Goal: Task Accomplishment & Management: Manage account settings

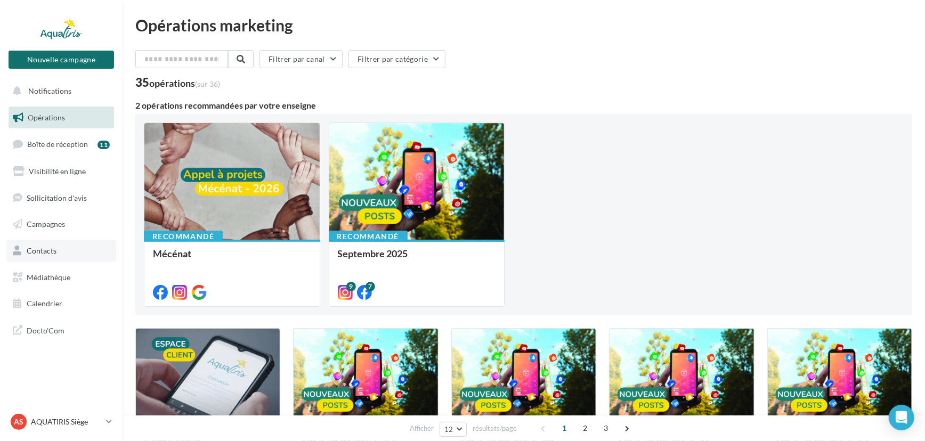
click at [37, 255] on span "Contacts" at bounding box center [42, 250] width 30 height 9
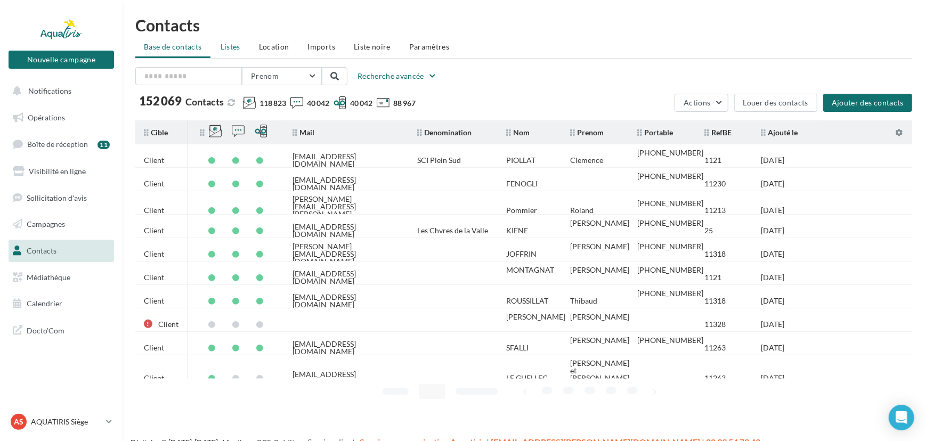
click at [229, 43] on span "Listes" at bounding box center [231, 46] width 20 height 9
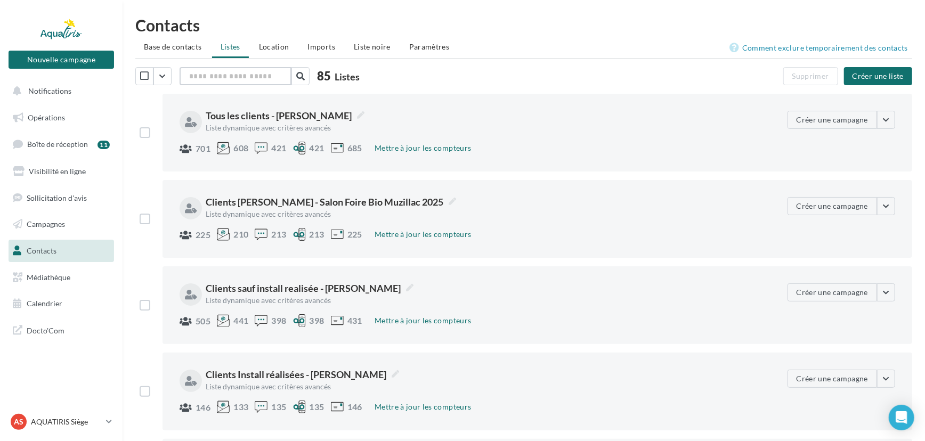
click at [239, 72] on input "text" at bounding box center [236, 76] width 112 height 18
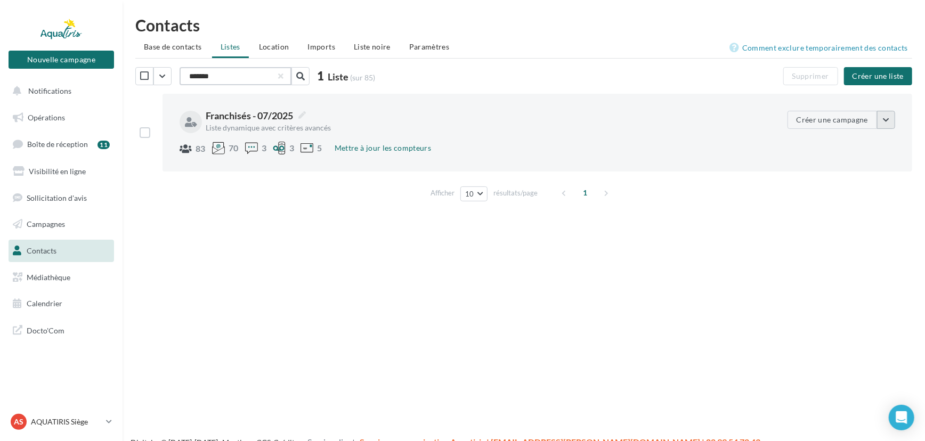
type input "*******"
click at [888, 122] on button "button" at bounding box center [886, 120] width 18 height 18
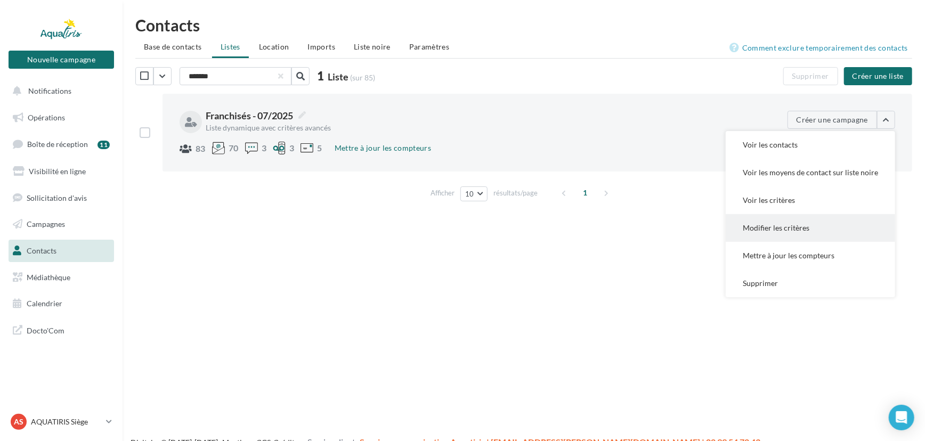
click at [801, 223] on button "Modifier les critères" at bounding box center [810, 228] width 169 height 28
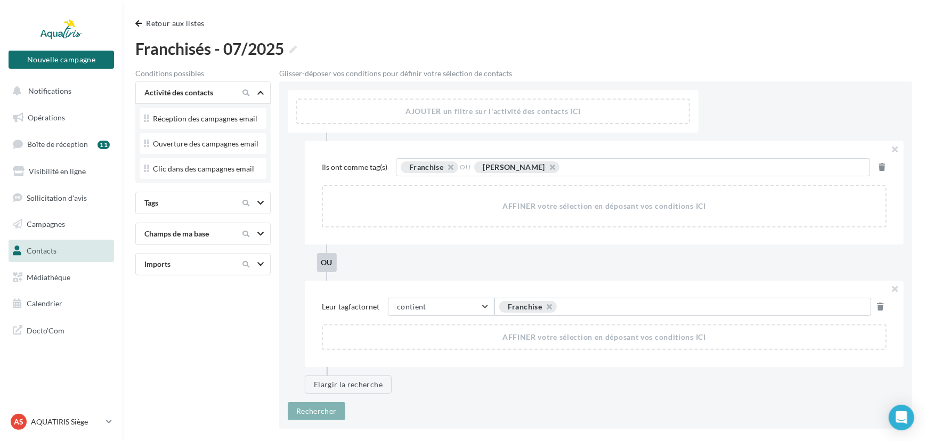
click at [215, 235] on div "Champs de ma base" at bounding box center [185, 234] width 90 height 11
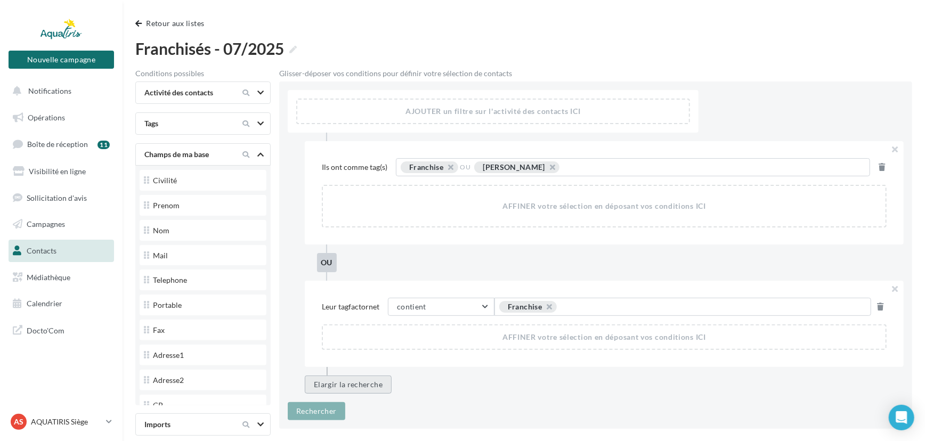
click at [335, 384] on button "Elargir la recherche" at bounding box center [348, 385] width 87 height 18
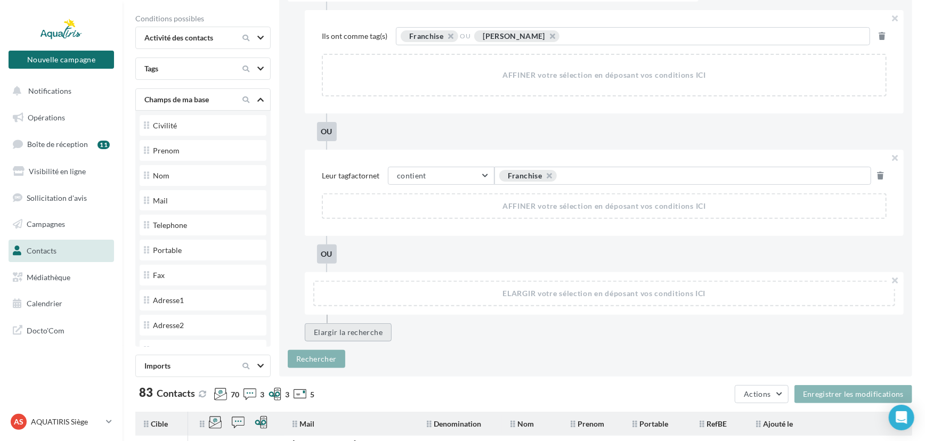
scroll to position [193, 0]
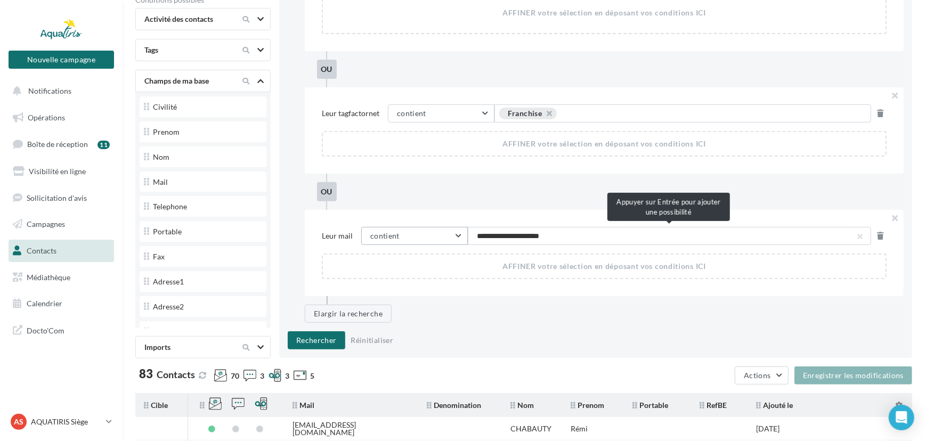
type input "**********"
click at [312, 337] on button "Rechercher" at bounding box center [317, 340] width 58 height 18
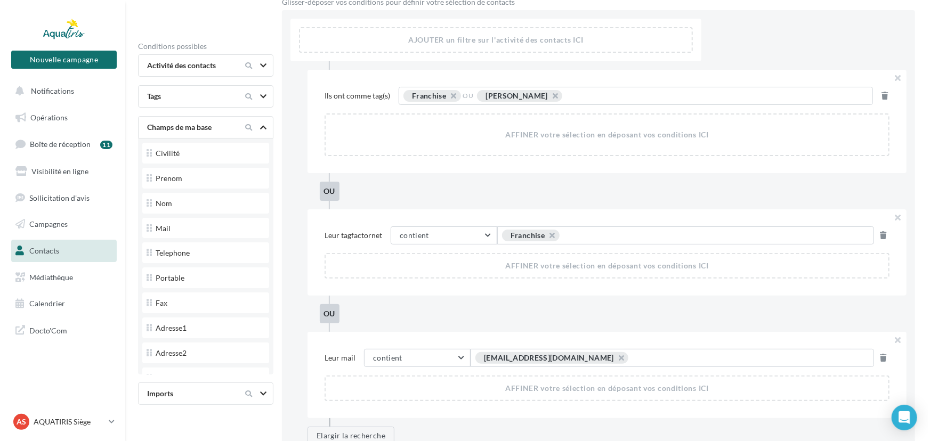
scroll to position [0, 0]
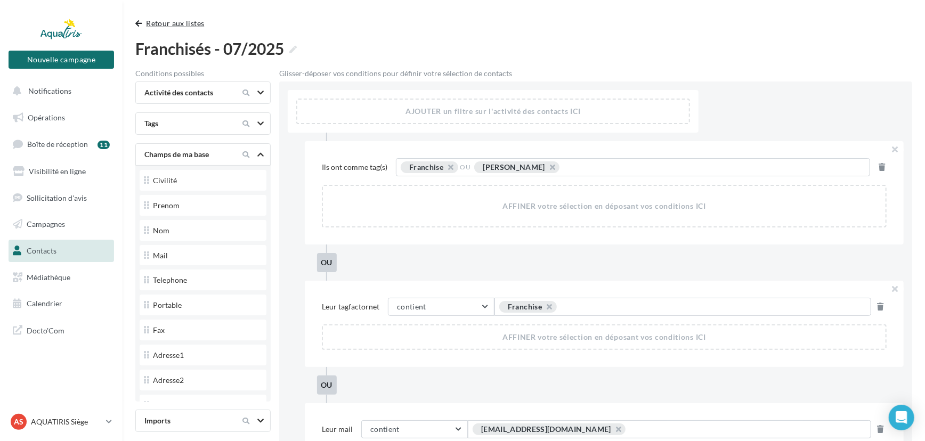
click at [141, 18] on button "Retour aux listes" at bounding box center [171, 23] width 73 height 13
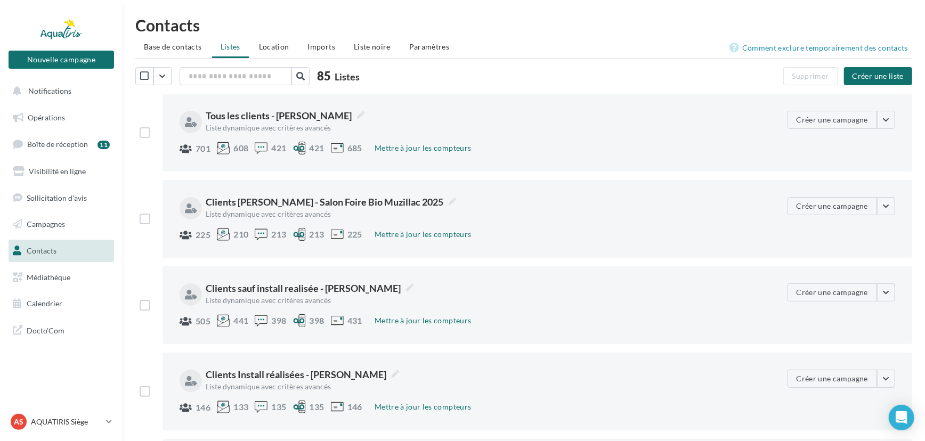
click at [165, 47] on span "Base de contacts" at bounding box center [173, 46] width 58 height 9
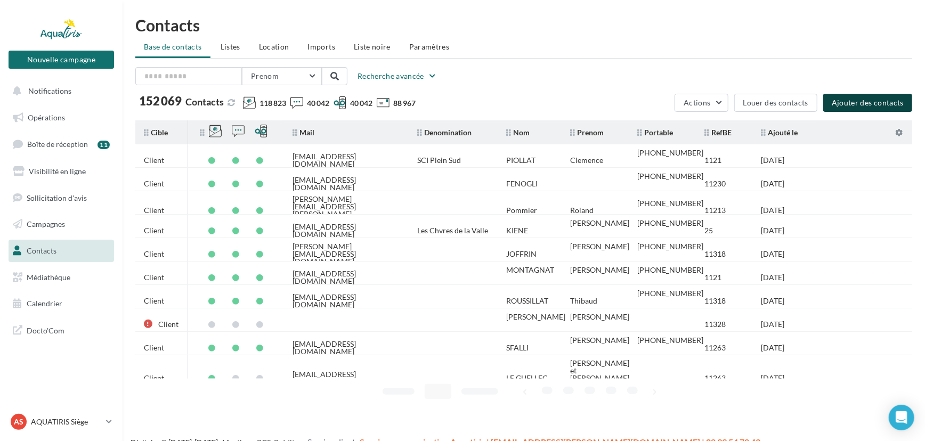
click at [865, 98] on button "Ajouter des contacts" at bounding box center [867, 103] width 89 height 18
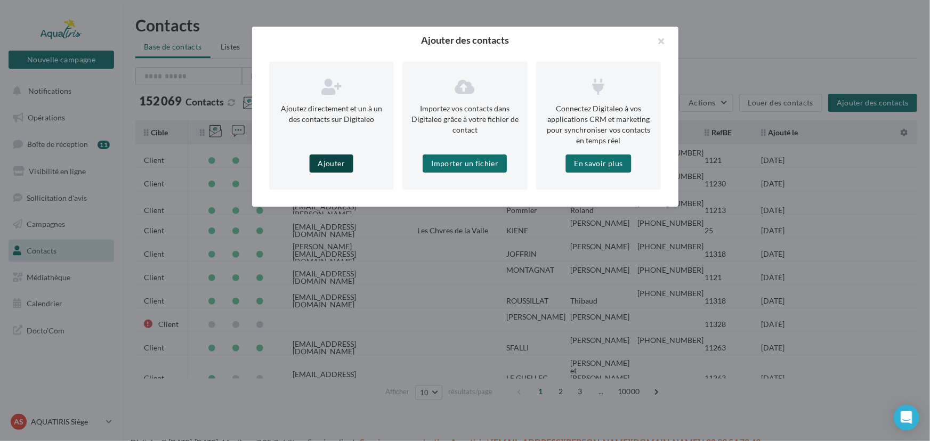
click at [341, 159] on button "Ajouter" at bounding box center [332, 164] width 44 height 18
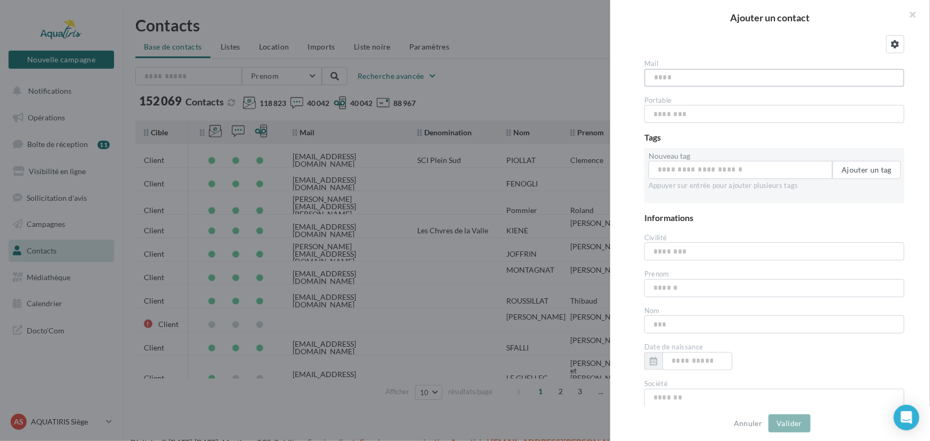
click at [704, 71] on input "text" at bounding box center [774, 78] width 260 height 18
type input "**********"
click at [690, 287] on input "text" at bounding box center [774, 288] width 260 height 18
type input "********"
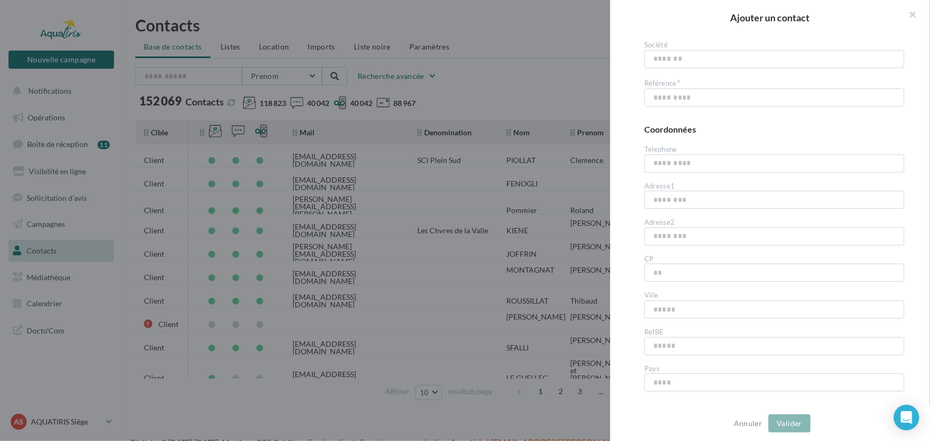
scroll to position [387, 0]
type input "*********"
click at [669, 304] on input "text" at bounding box center [774, 298] width 260 height 18
type input "*****"
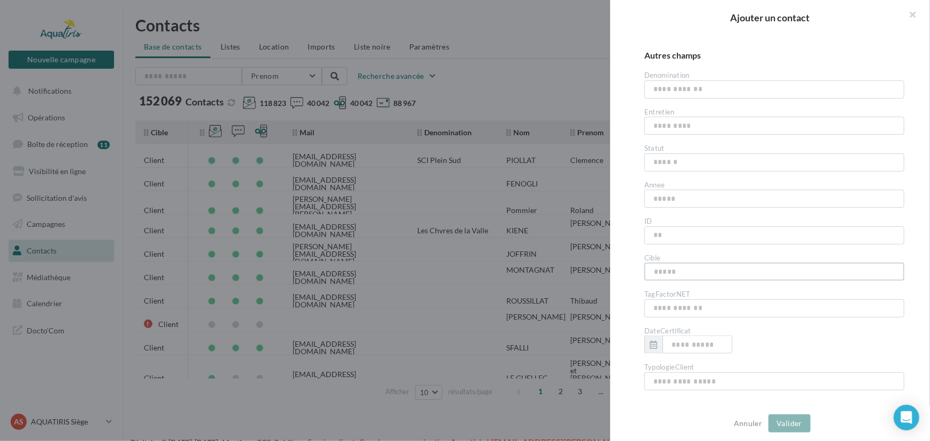
click at [687, 280] on input "text" at bounding box center [774, 272] width 260 height 18
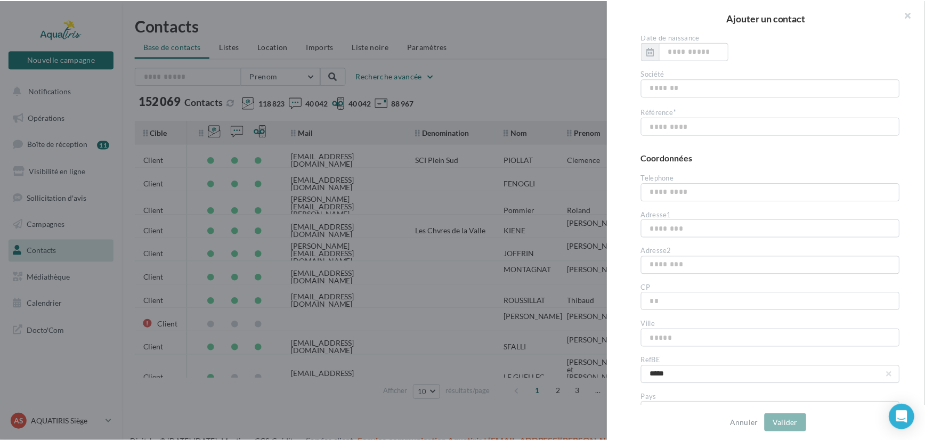
scroll to position [359, 0]
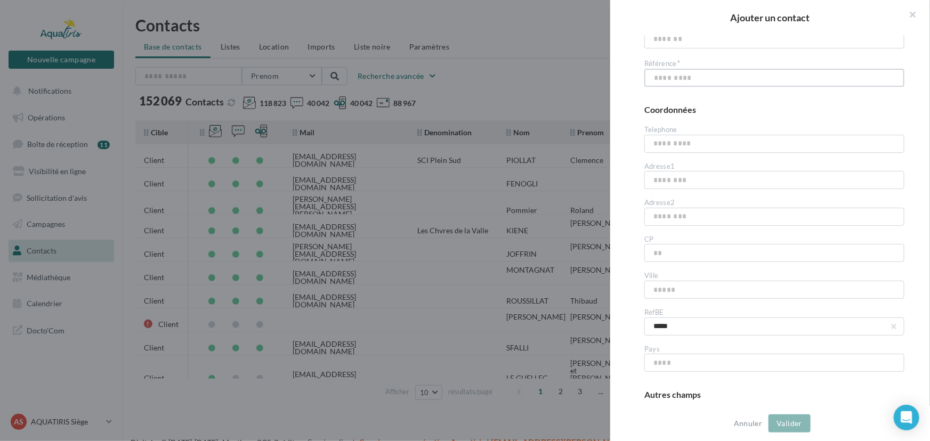
click at [704, 80] on input "text" at bounding box center [774, 78] width 260 height 18
type input "**********"
click at [829, 400] on div "Autres champs" at bounding box center [774, 395] width 260 height 12
click at [803, 423] on button "Valider" at bounding box center [789, 424] width 42 height 18
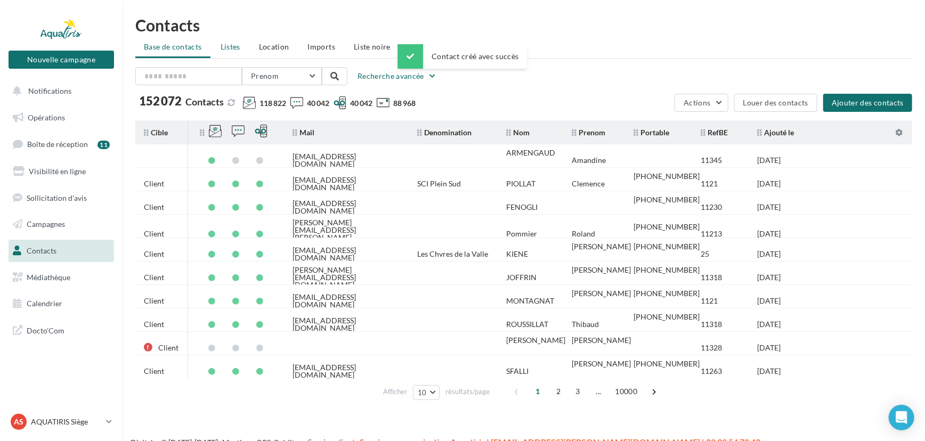
click at [231, 48] on span "Listes" at bounding box center [231, 46] width 20 height 9
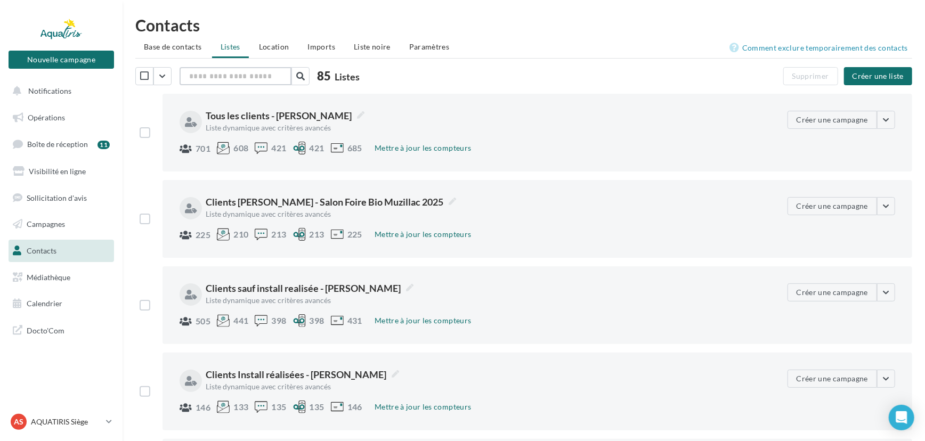
click at [216, 77] on input "text" at bounding box center [236, 76] width 112 height 18
type input "*"
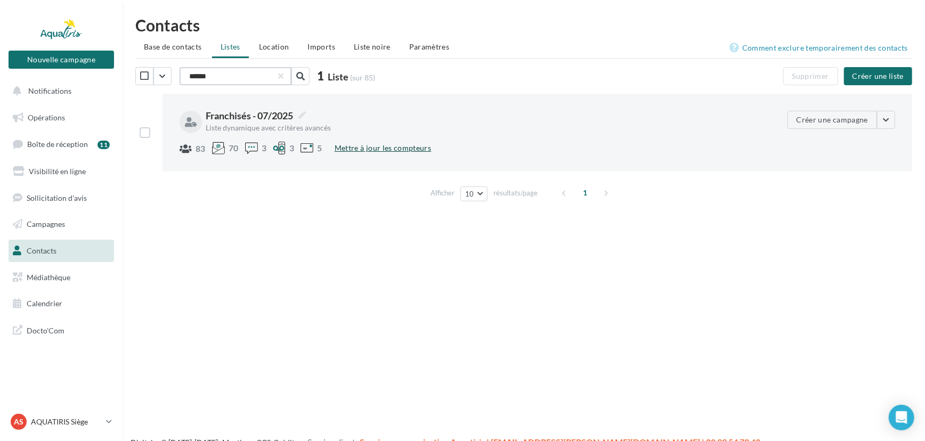
type input "******"
click at [362, 149] on button "Mettre à jour les compteurs" at bounding box center [382, 148] width 105 height 13
click at [884, 121] on button "button" at bounding box center [886, 120] width 18 height 18
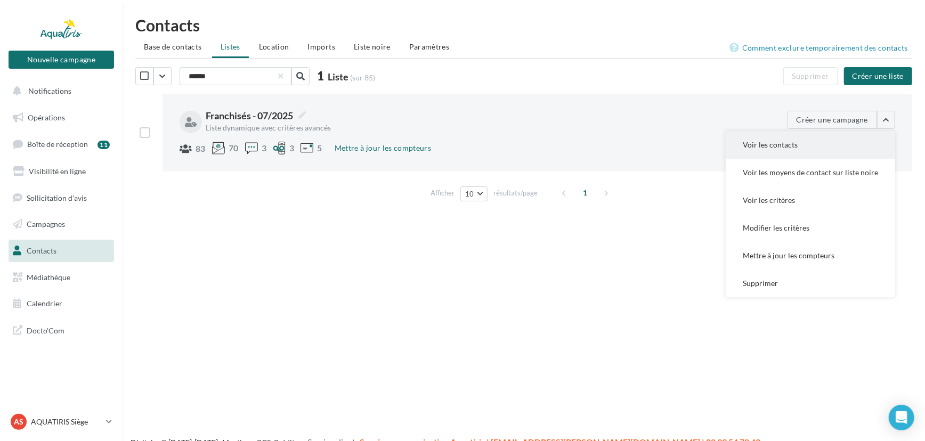
click at [825, 150] on button "Voir les contacts" at bounding box center [810, 145] width 169 height 28
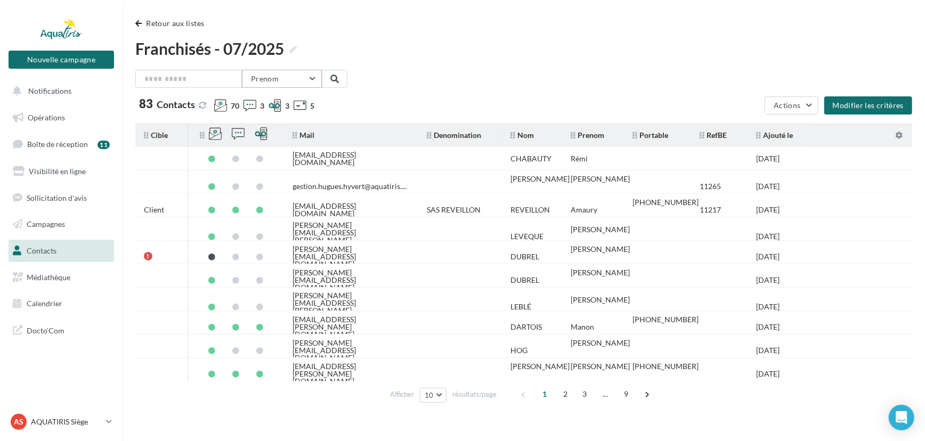
click at [275, 77] on span "Prenom" at bounding box center [265, 78] width 28 height 9
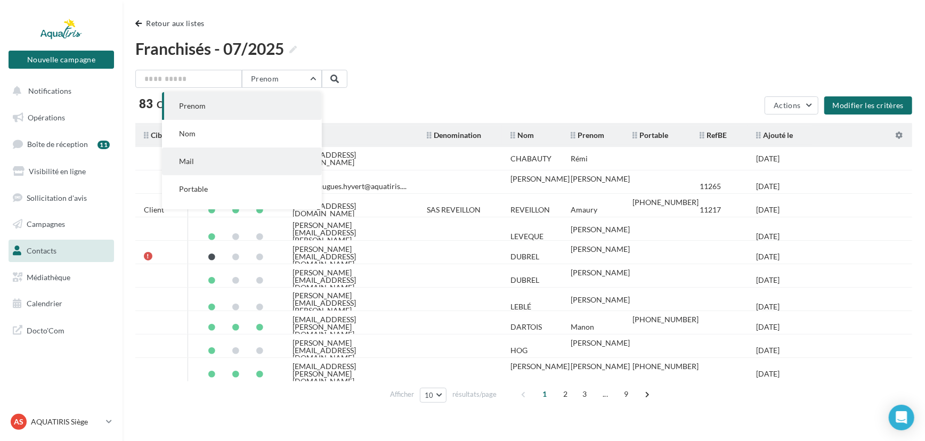
click at [247, 148] on button "Mail" at bounding box center [242, 162] width 160 height 28
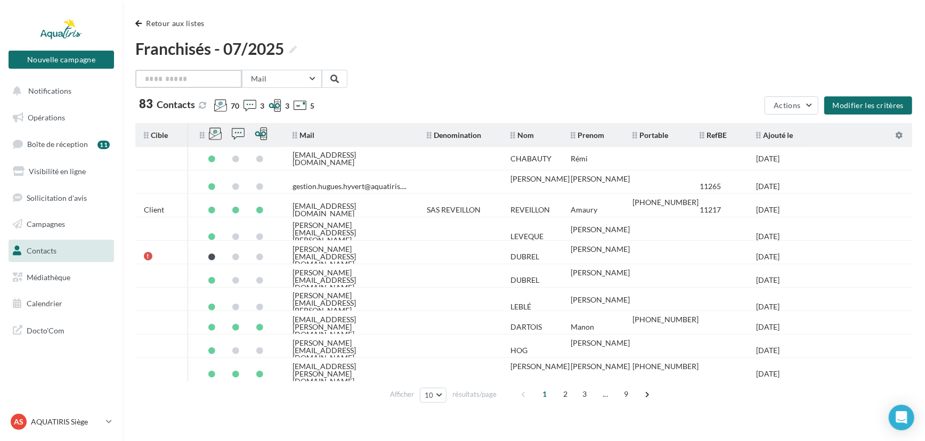
click at [196, 80] on input "text" at bounding box center [188, 79] width 107 height 18
type input "**********"
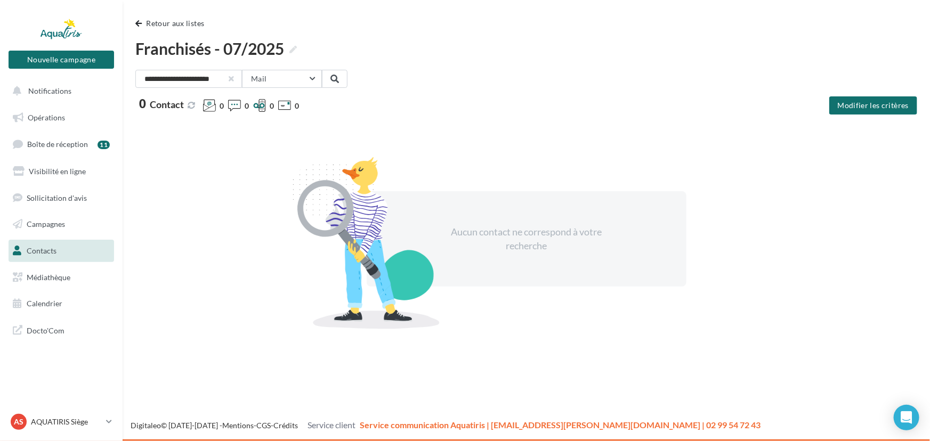
click at [232, 79] on div at bounding box center [231, 79] width 4 height 4
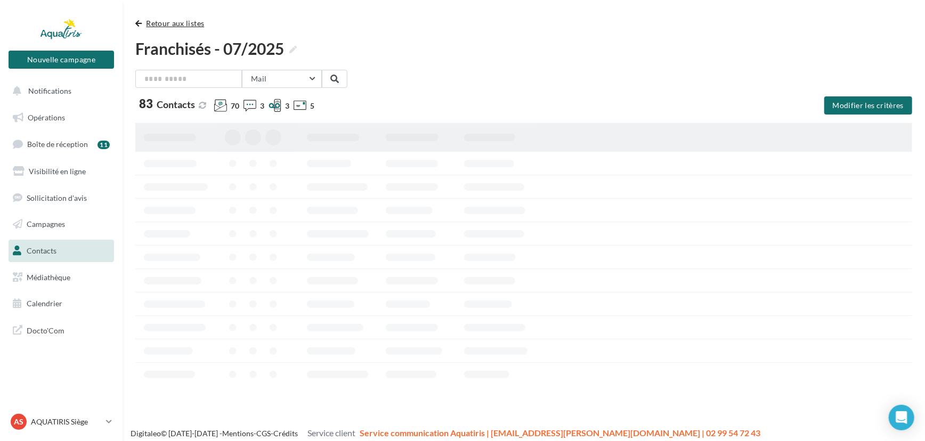
click at [157, 23] on button "Retour aux listes" at bounding box center [171, 23] width 73 height 13
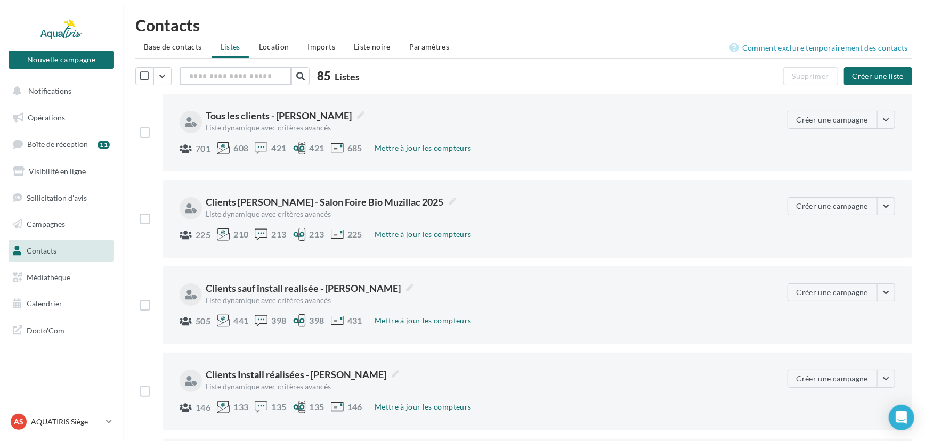
click at [239, 72] on input "text" at bounding box center [236, 76] width 112 height 18
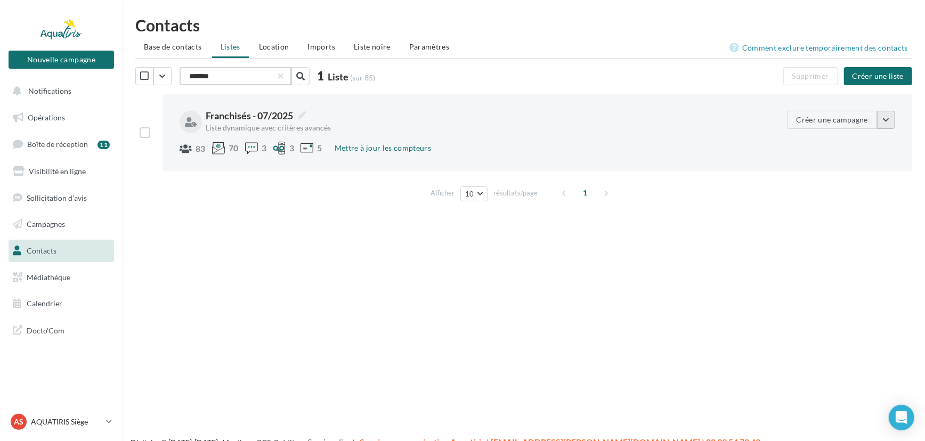
type input "*******"
click at [895, 123] on button "button" at bounding box center [886, 120] width 18 height 18
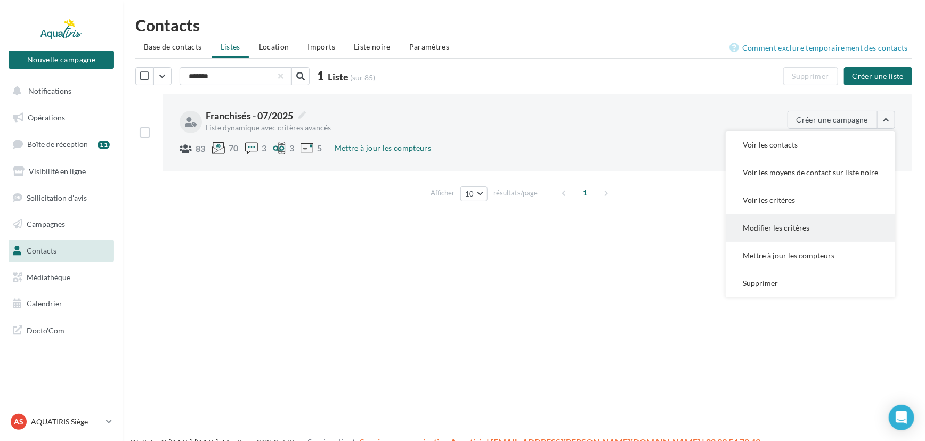
click at [811, 220] on button "Modifier les critères" at bounding box center [810, 228] width 169 height 28
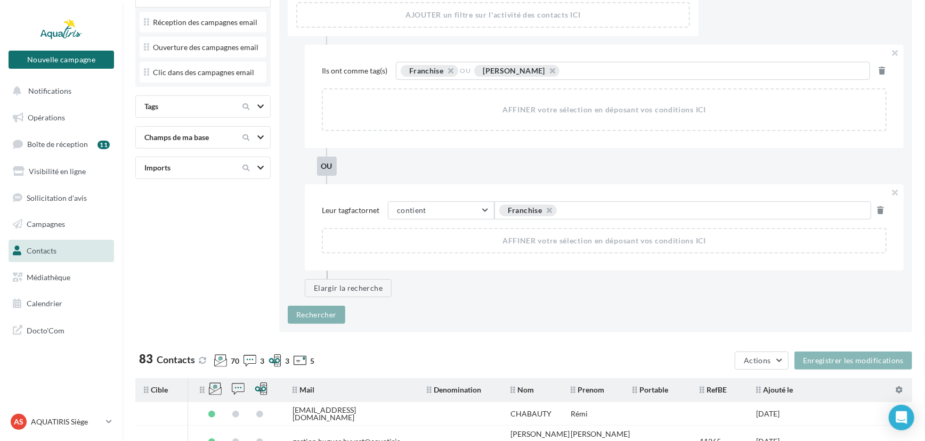
scroll to position [48, 0]
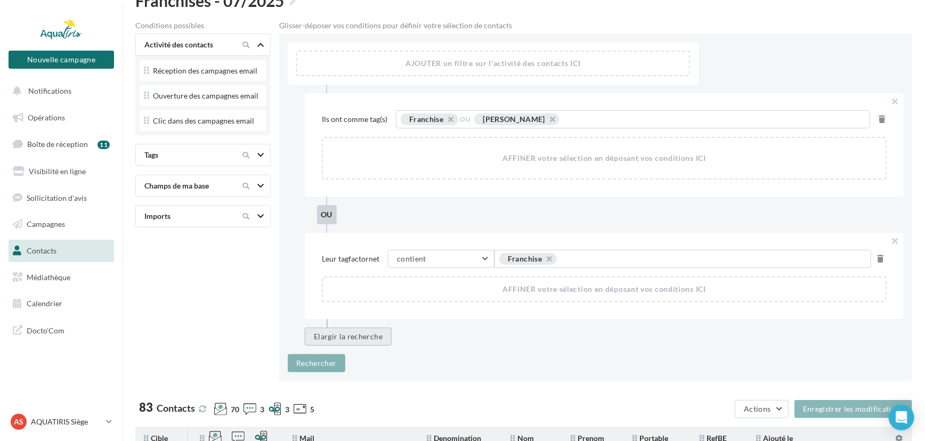
click at [366, 336] on button "Elargir la recherche" at bounding box center [348, 337] width 87 height 18
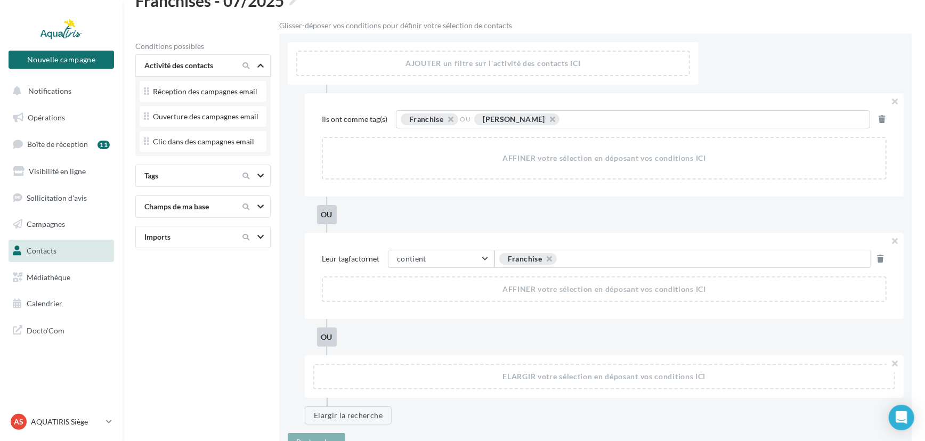
click at [255, 206] on div at bounding box center [252, 206] width 45 height 13
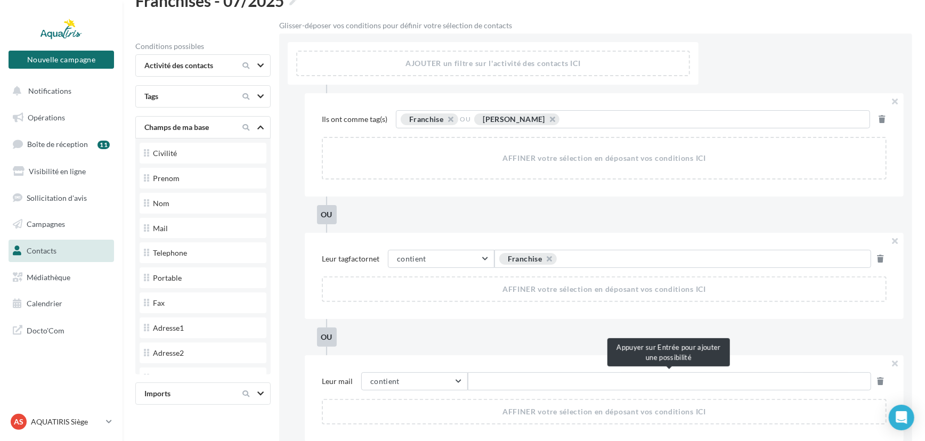
type input "**********"
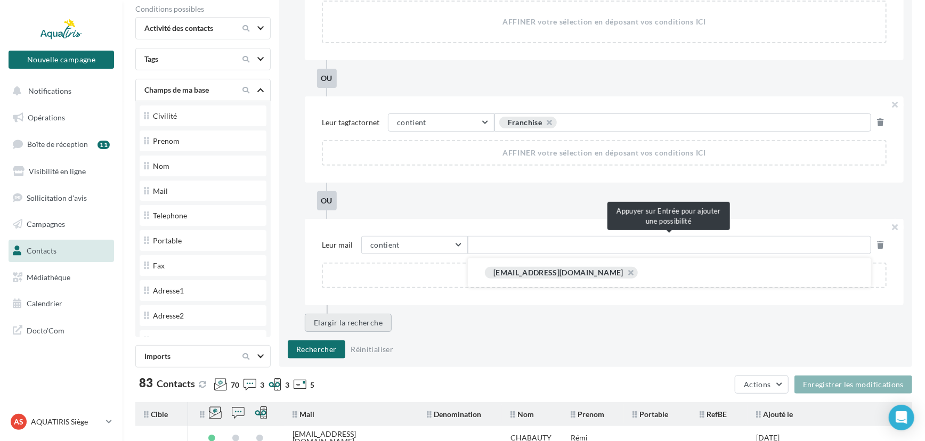
scroll to position [193, 0]
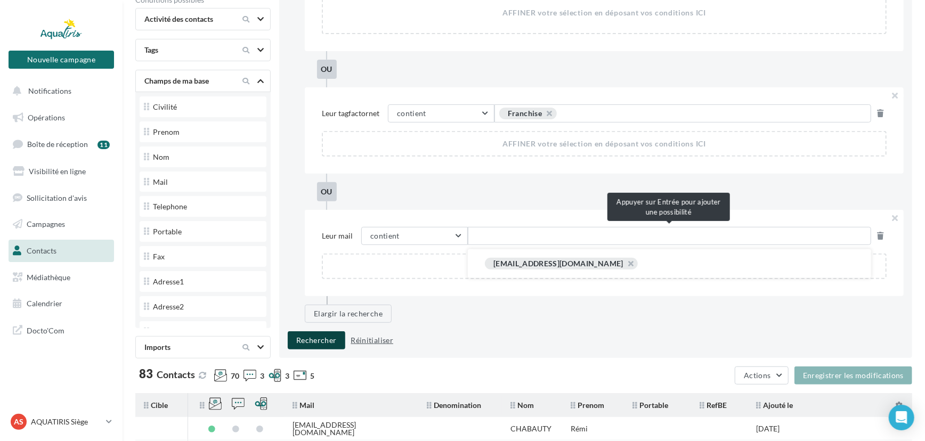
drag, startPoint x: 324, startPoint y: 341, endPoint x: 373, endPoint y: 340, distance: 48.5
click at [324, 342] on button "Rechercher" at bounding box center [317, 340] width 58 height 18
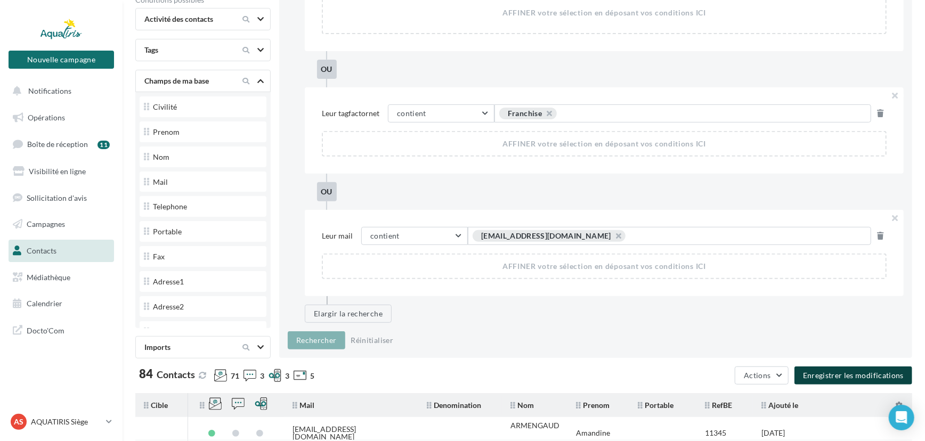
click at [849, 377] on button "Enregistrer les modifications" at bounding box center [853, 376] width 118 height 18
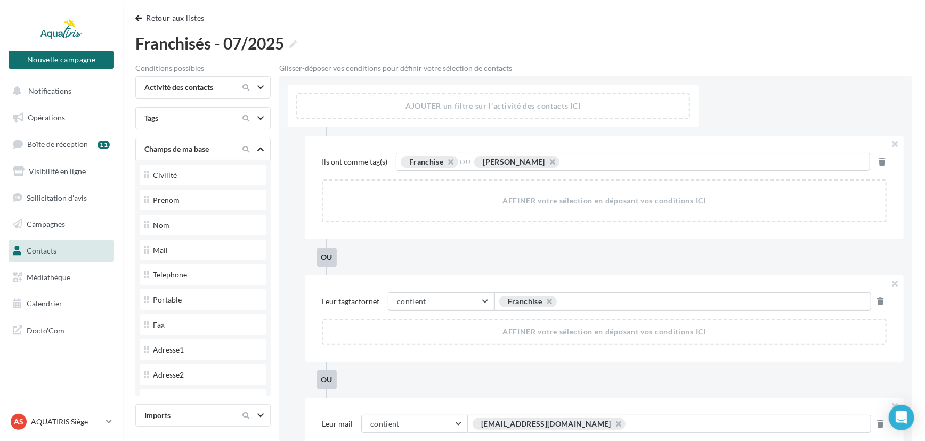
scroll to position [0, 0]
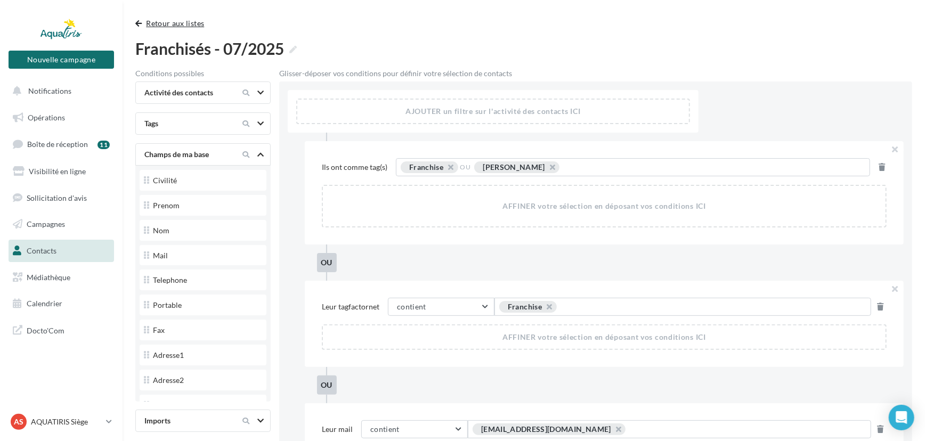
click at [165, 21] on button "Retour aux listes" at bounding box center [171, 23] width 73 height 13
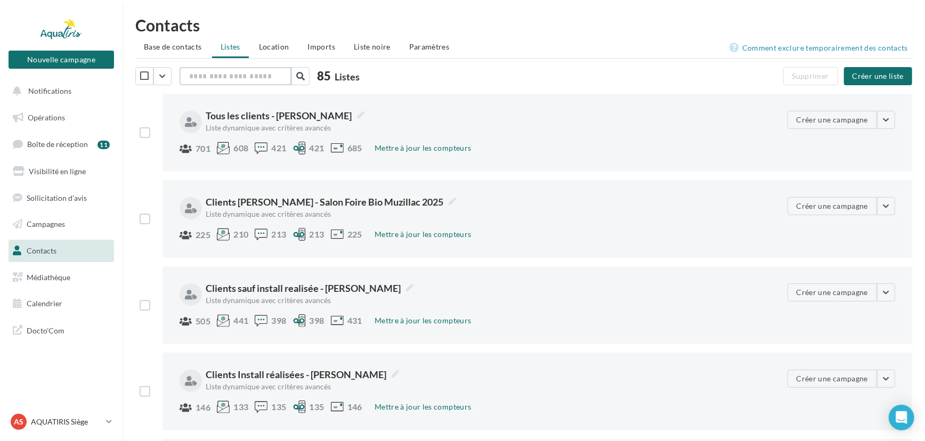
click at [198, 81] on input "text" at bounding box center [236, 76] width 112 height 18
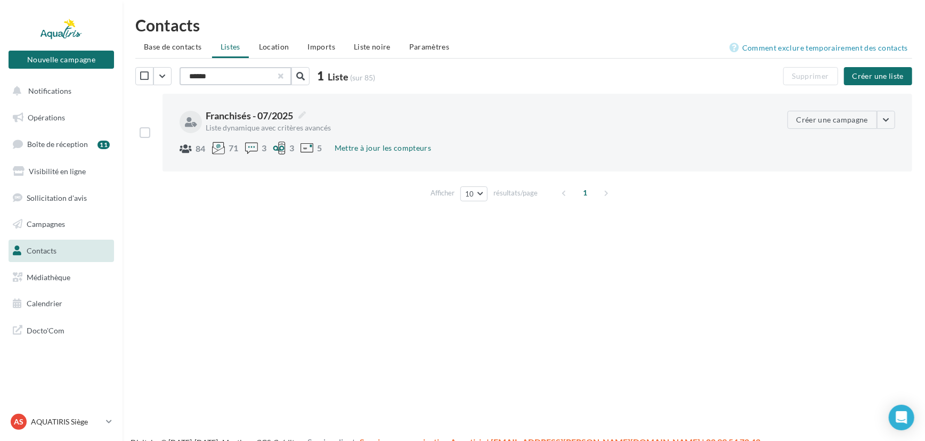
type input "******"
click at [280, 78] on button "button" at bounding box center [281, 76] width 4 height 4
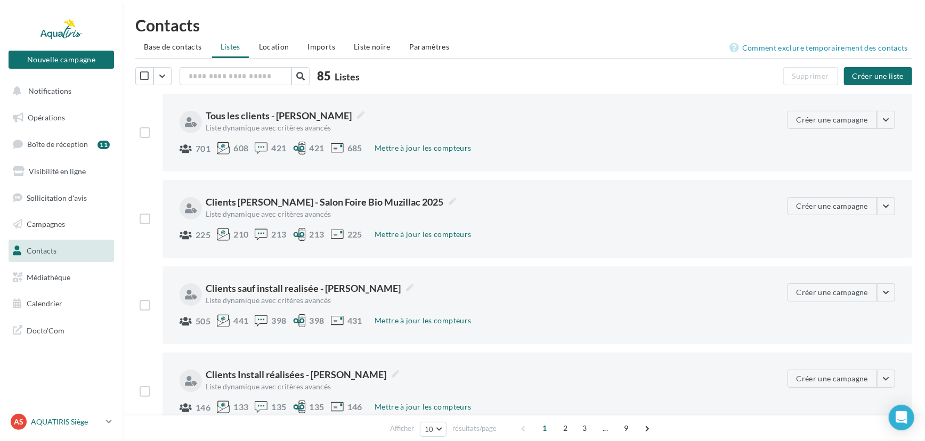
click at [66, 424] on p "AQUATIRIS Siège" at bounding box center [66, 422] width 71 height 11
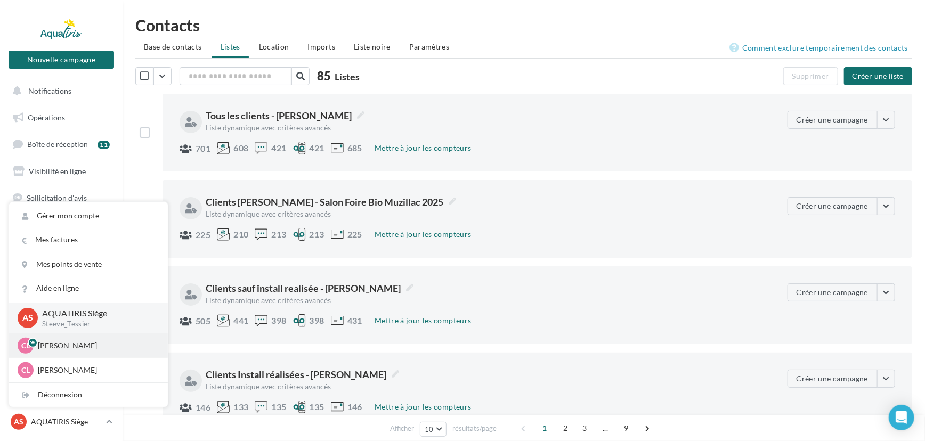
click at [80, 345] on p "[PERSON_NAME]" at bounding box center [96, 345] width 117 height 11
